Goal: Task Accomplishment & Management: Complete application form

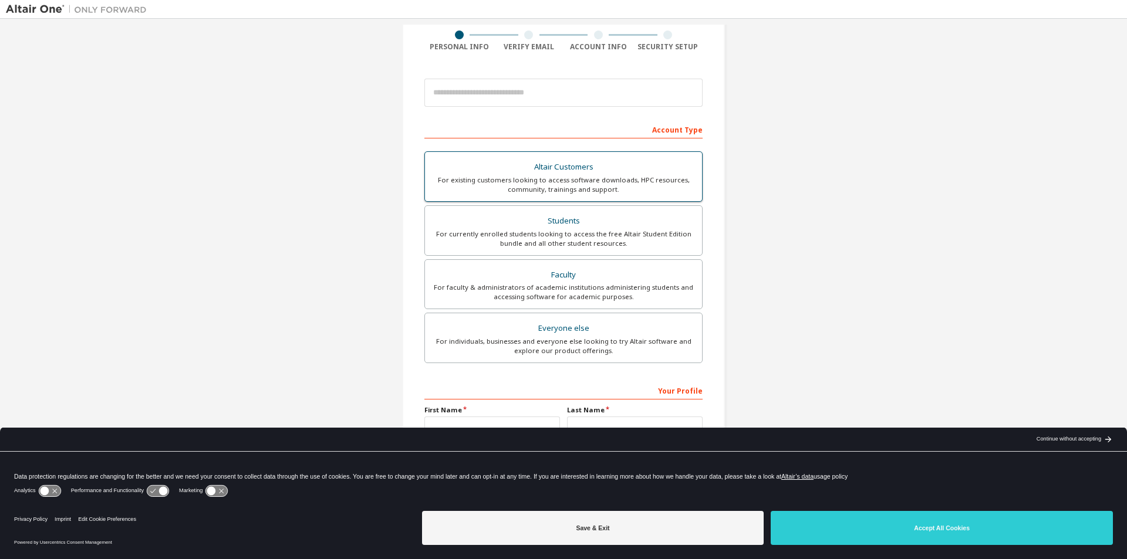
scroll to position [117, 0]
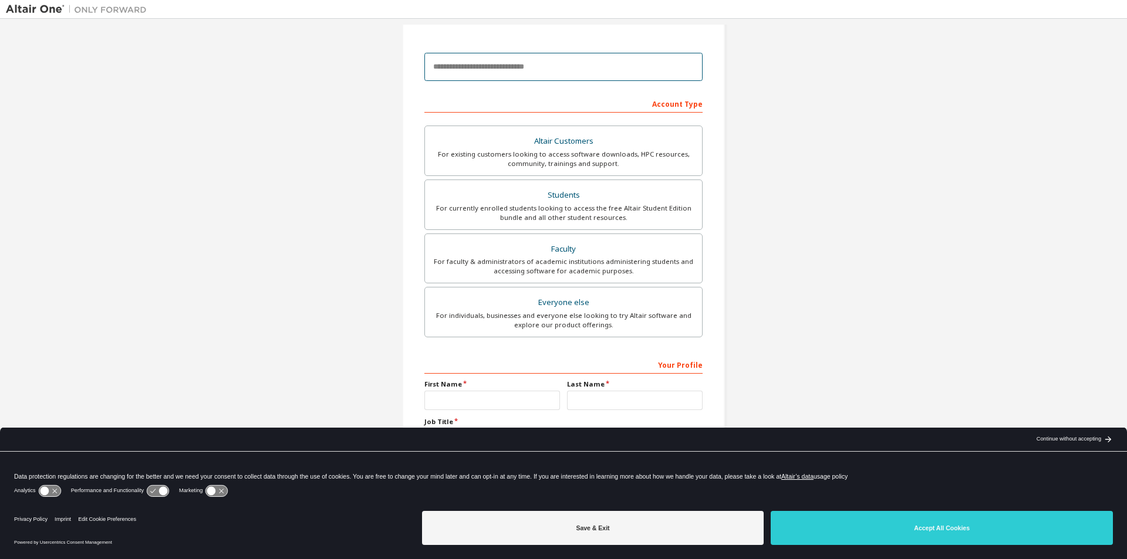
click at [524, 66] on input "email" at bounding box center [563, 67] width 278 height 28
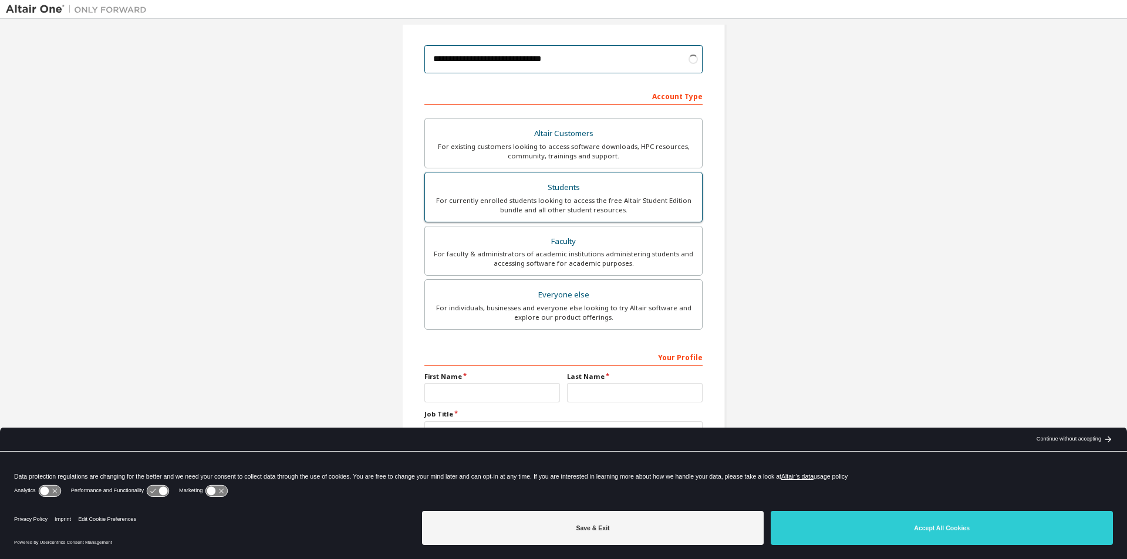
scroll to position [127, 0]
type input "**********"
click at [550, 203] on div "For currently enrolled students looking to access the free Altair Student Editi…" at bounding box center [563, 203] width 263 height 19
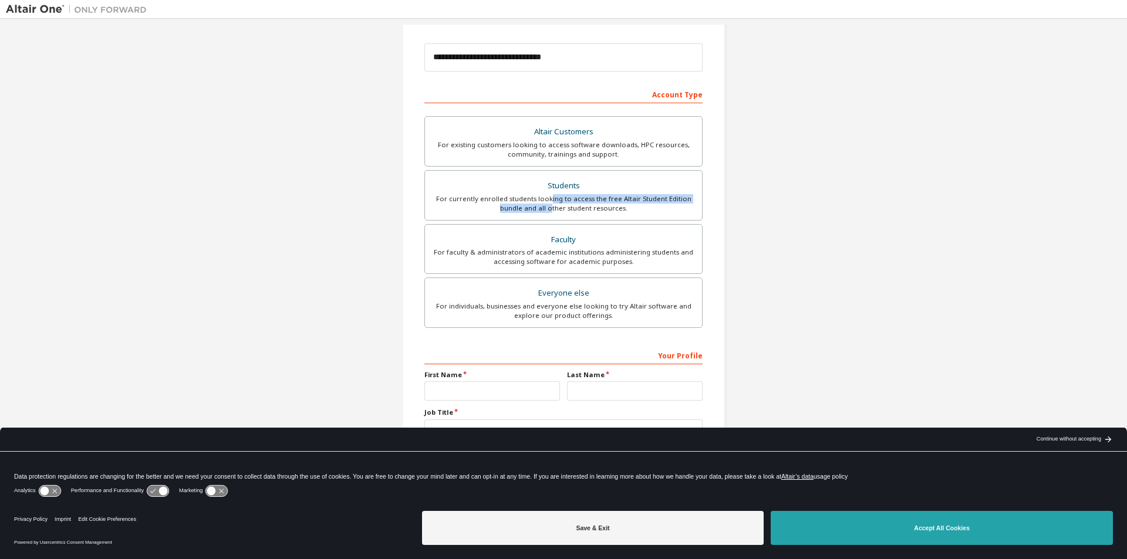
click at [873, 517] on button "Accept All Cookies" at bounding box center [942, 528] width 342 height 34
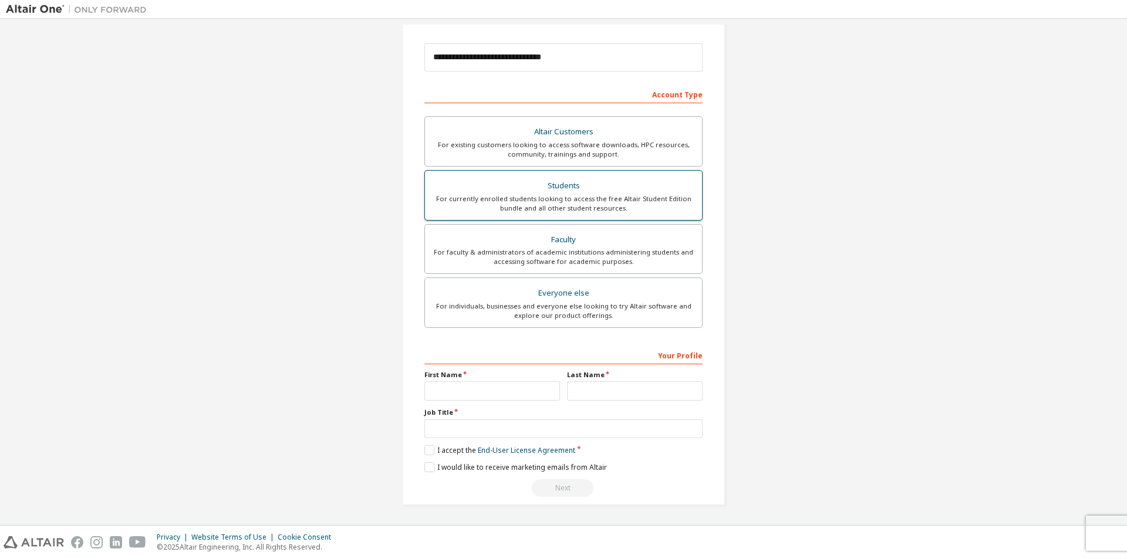
click at [555, 207] on div "For currently enrolled students looking to access the free Altair Student Editi…" at bounding box center [563, 203] width 263 height 19
click at [468, 383] on input "text" at bounding box center [492, 391] width 136 height 19
type input "******"
click at [576, 392] on input "text" at bounding box center [635, 391] width 136 height 19
type input "*****"
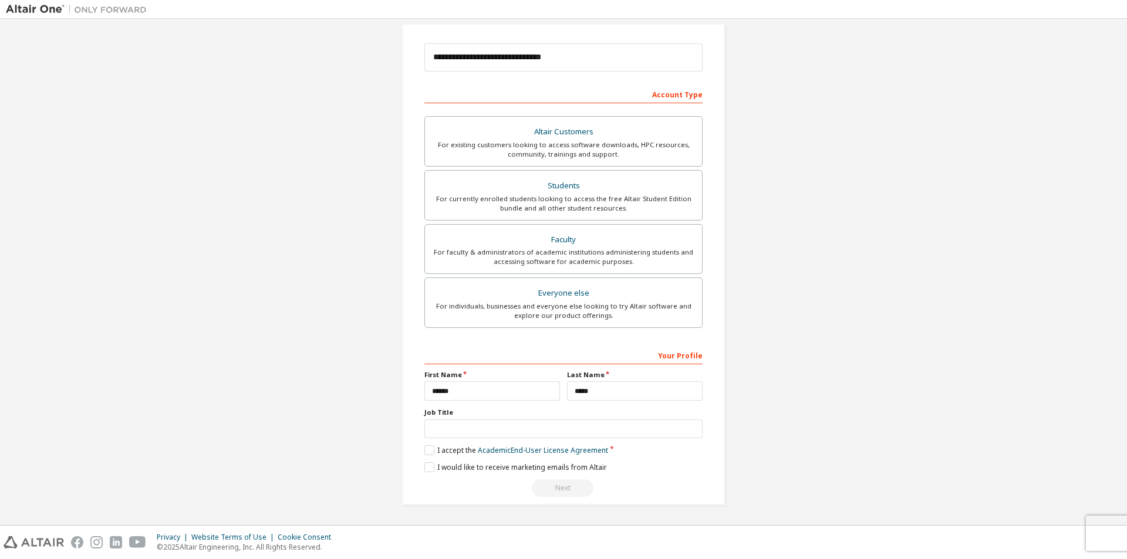
click at [490, 440] on div "Your Profile First Name ****** Last Name ***** Job Title Please provide State/P…" at bounding box center [563, 422] width 278 height 152
click at [459, 409] on label "Job Title" at bounding box center [563, 412] width 278 height 9
click at [458, 424] on input "text" at bounding box center [563, 429] width 278 height 19
click at [424, 446] on label "I accept the Academic End-User License Agreement" at bounding box center [516, 451] width 184 height 10
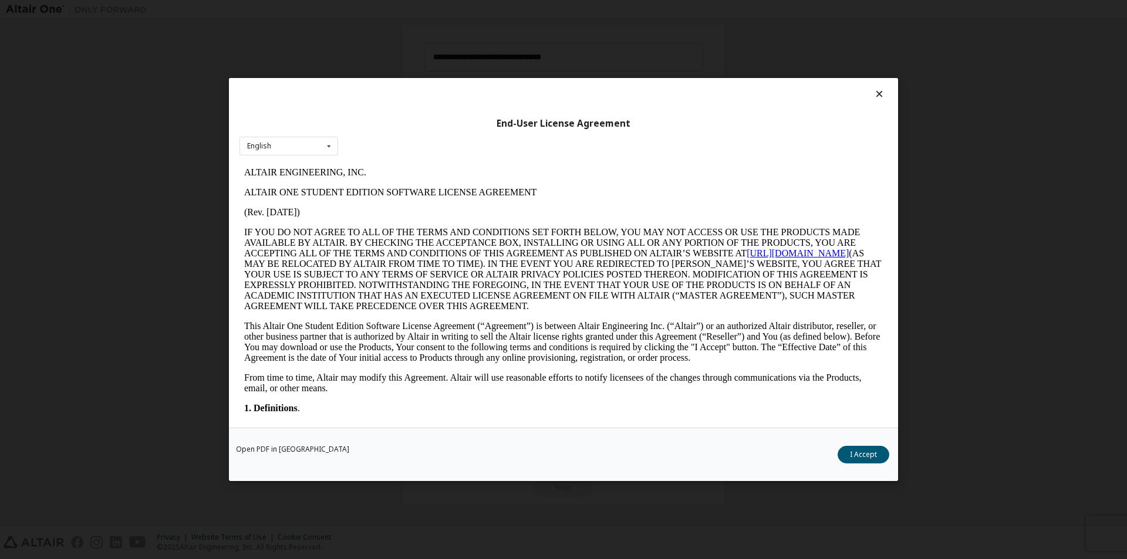
scroll to position [0, 0]
click at [879, 458] on button "I Accept" at bounding box center [864, 455] width 52 height 18
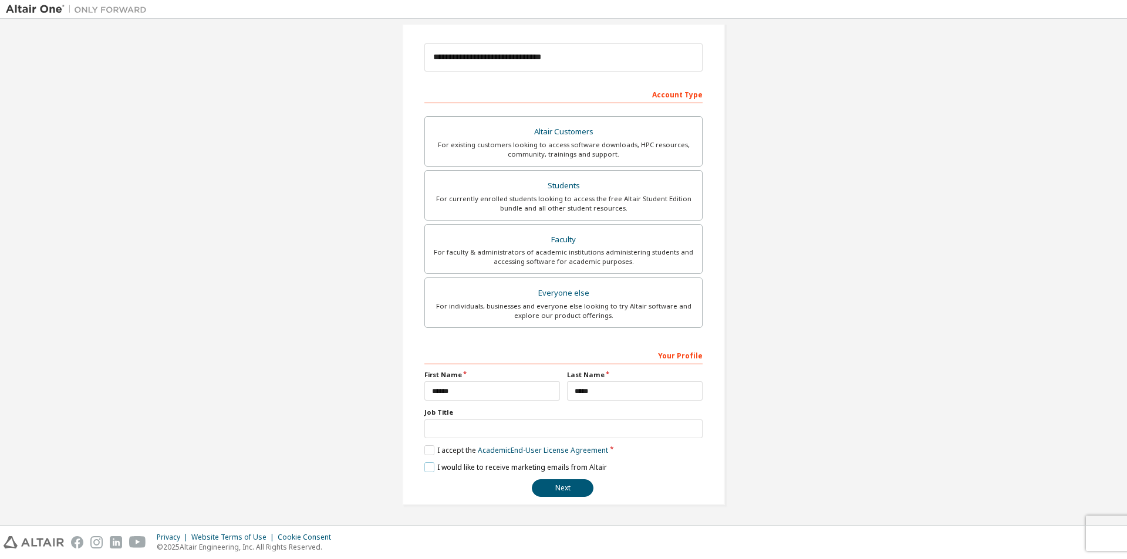
click at [433, 471] on label "I would like to receive marketing emails from Altair" at bounding box center [515, 468] width 183 height 10
click at [562, 488] on button "Next" at bounding box center [563, 489] width 62 height 18
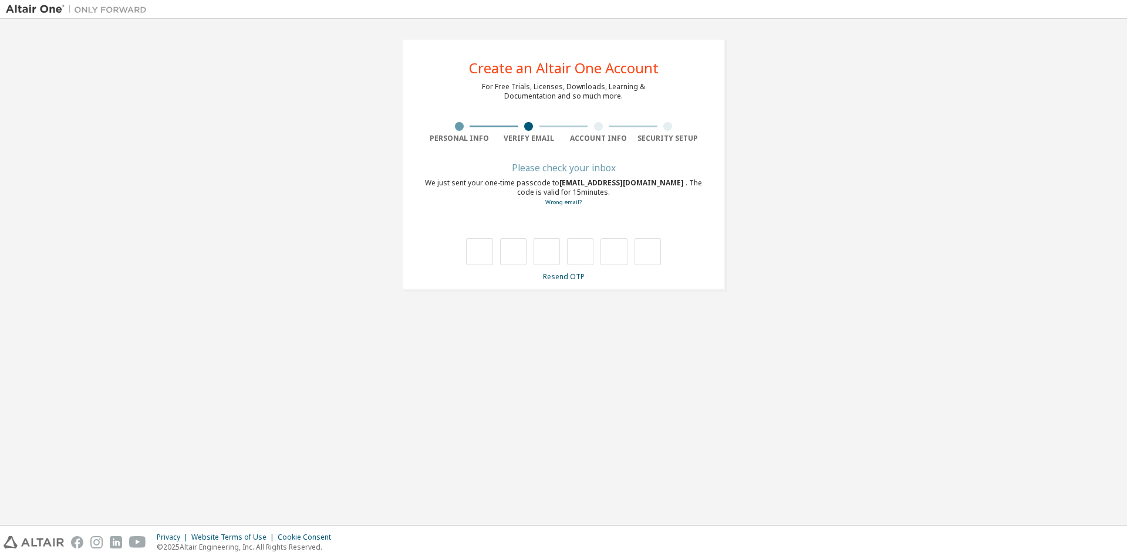
type input "*"
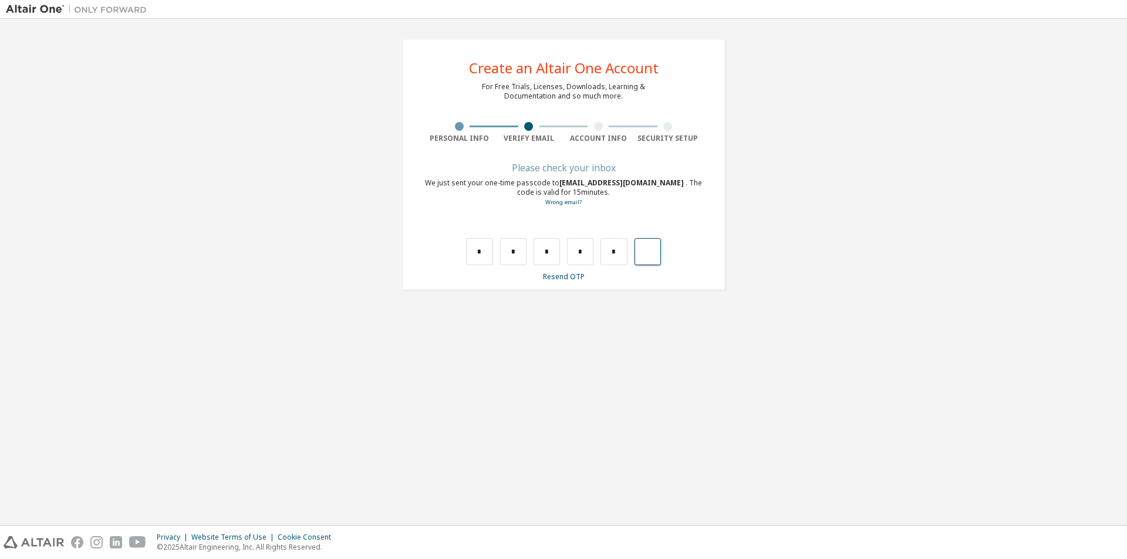
type input "*"
click at [482, 265] on div "Please check your inbox We just sent your one-time passcode to [EMAIL_ADDRESS][…" at bounding box center [563, 222] width 278 height 117
click at [482, 258] on input "text" at bounding box center [479, 251] width 26 height 27
type input "*"
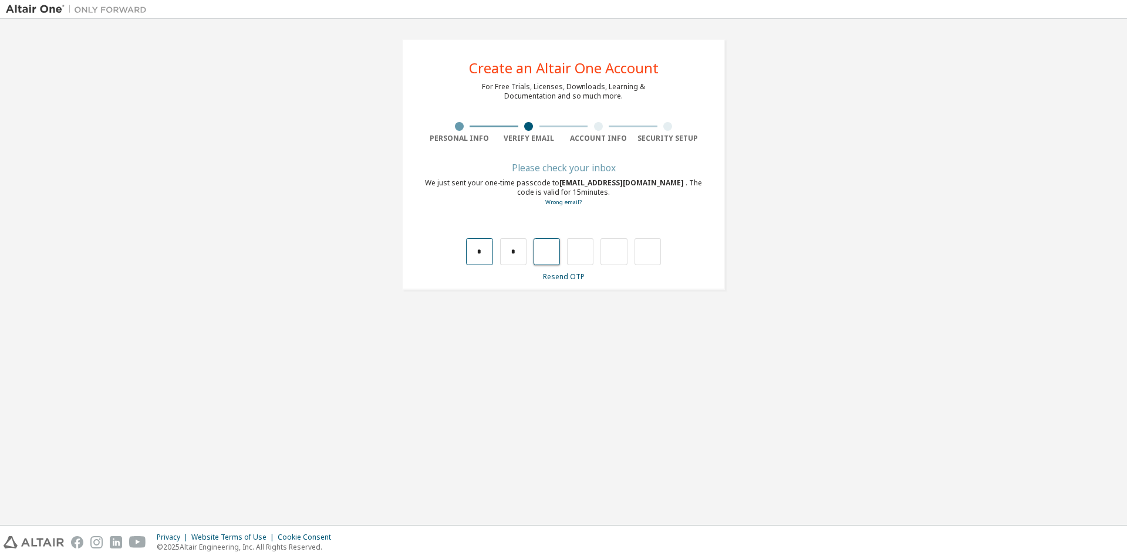
type input "*"
